Goal: Transaction & Acquisition: Subscribe to service/newsletter

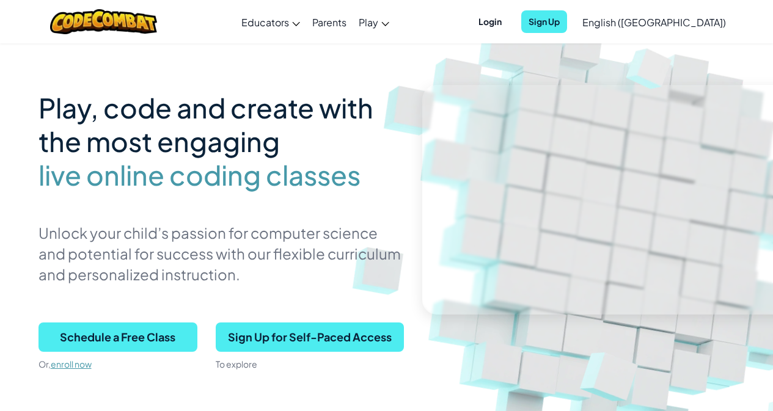
scroll to position [122, 0]
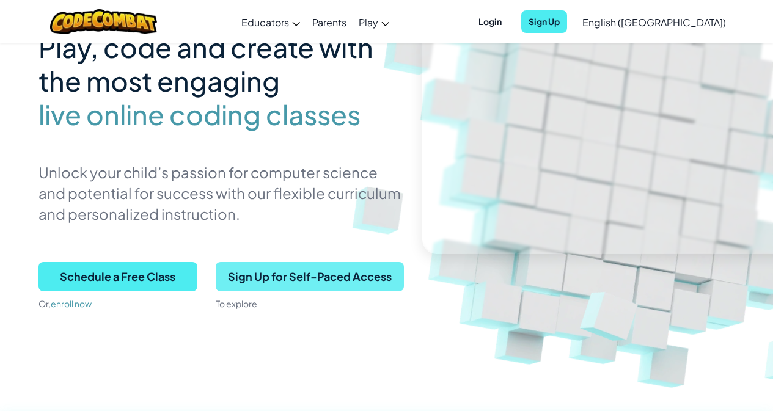
click at [331, 275] on span "Sign Up for Self-Paced Access" at bounding box center [310, 276] width 188 height 29
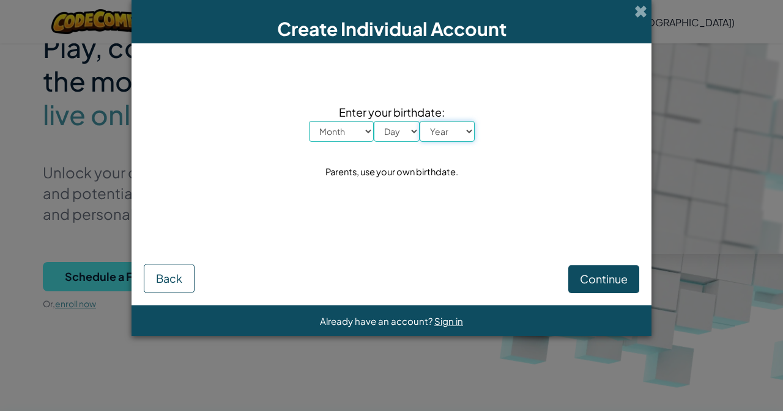
click at [457, 128] on select "Year [DATE] 2024 2023 2022 2021 2020 2019 2018 2017 2016 2015 2014 2013 2012 20…" at bounding box center [446, 131] width 55 height 21
select select "2025"
click at [419, 121] on select "Year [DATE] 2024 2023 2022 2021 2020 2019 2018 2017 2016 2015 2014 2013 2012 20…" at bounding box center [446, 131] width 55 height 21
click at [594, 274] on span "Continue" at bounding box center [604, 279] width 48 height 14
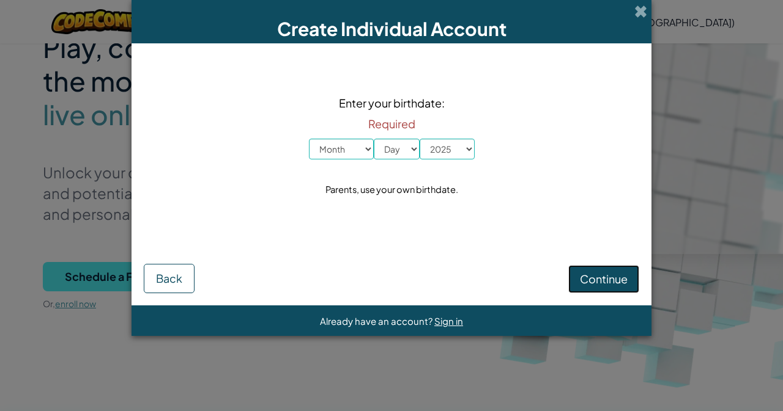
click at [592, 274] on span "Continue" at bounding box center [604, 279] width 48 height 14
click at [640, 14] on span at bounding box center [640, 11] width 13 height 13
